Goal: Browse casually

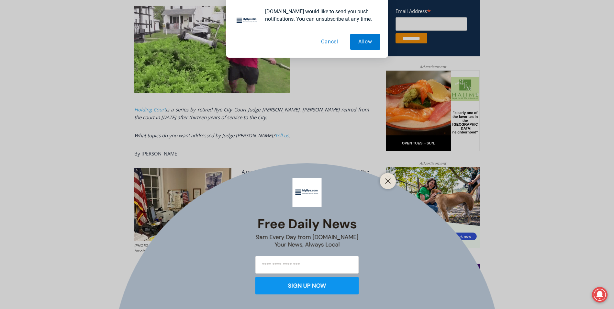
scroll to position [292, 0]
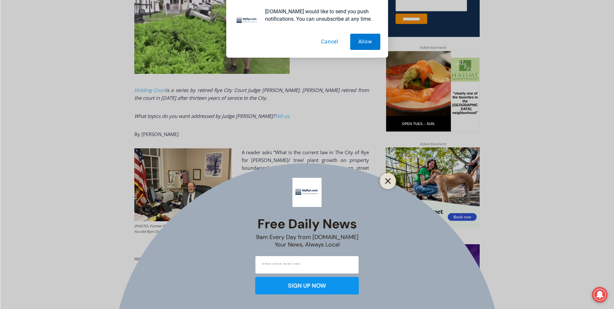
click at [391, 179] on icon "Close" at bounding box center [388, 181] width 6 height 6
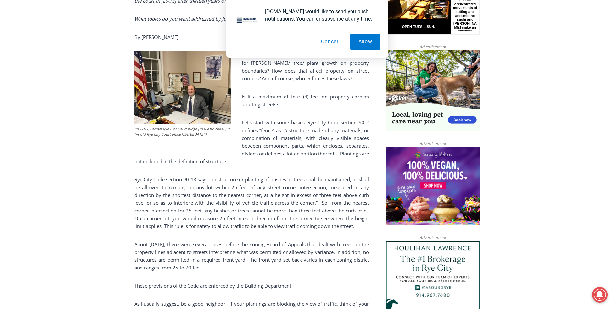
scroll to position [421, 0]
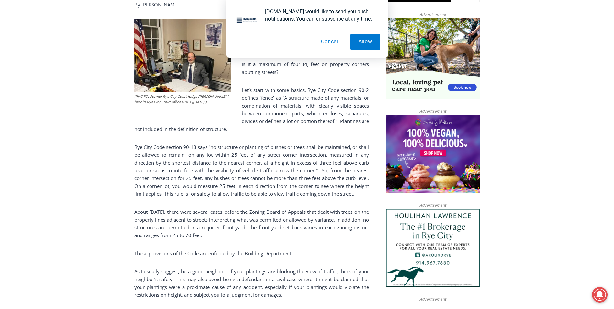
click at [333, 41] on button "Cancel" at bounding box center [329, 42] width 33 height 16
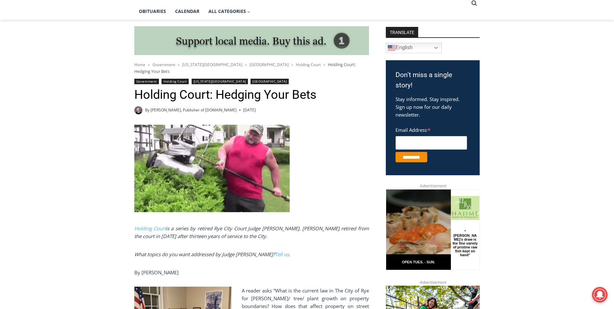
scroll to position [0, 0]
